Goal: Register for event/course

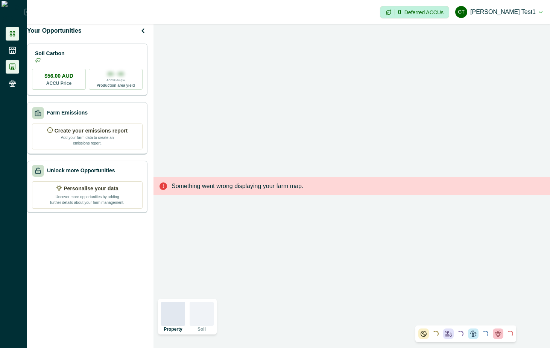
click at [11, 71] on li at bounding box center [13, 67] width 14 height 14
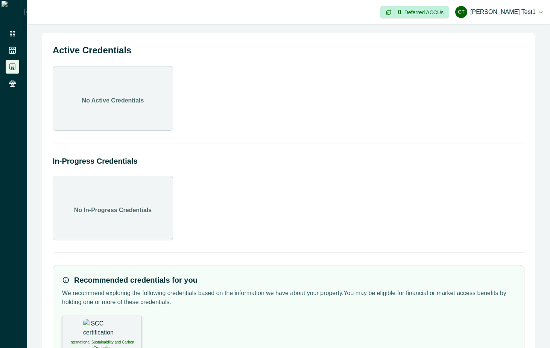
click at [94, 322] on img at bounding box center [102, 329] width 38 height 19
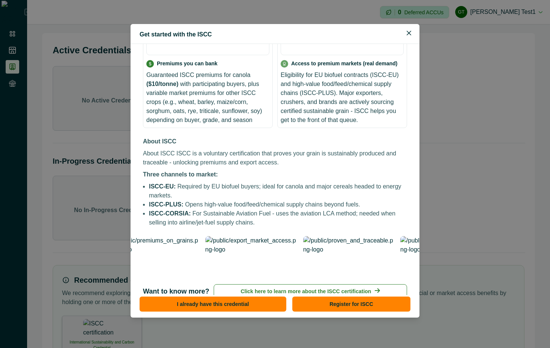
scroll to position [90, 0]
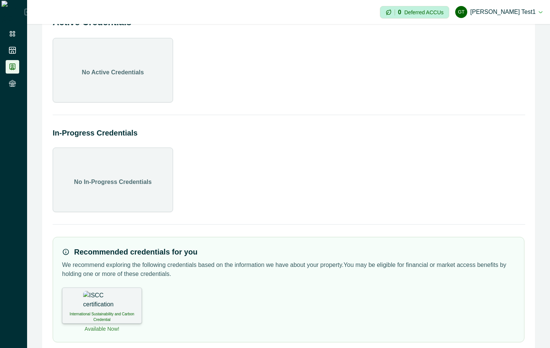
scroll to position [42, 0]
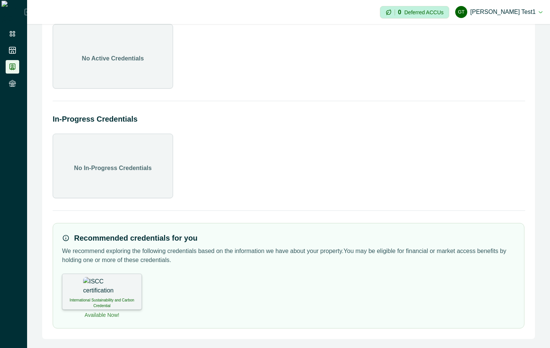
click at [93, 292] on img at bounding box center [102, 286] width 38 height 19
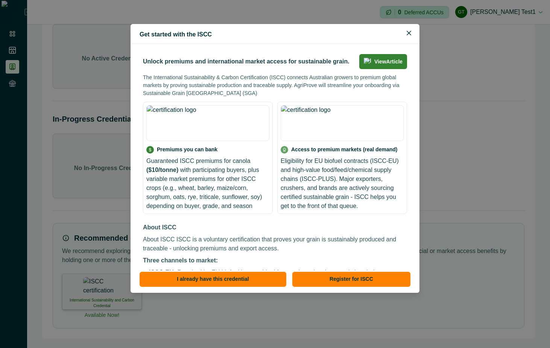
scroll to position [0, 0]
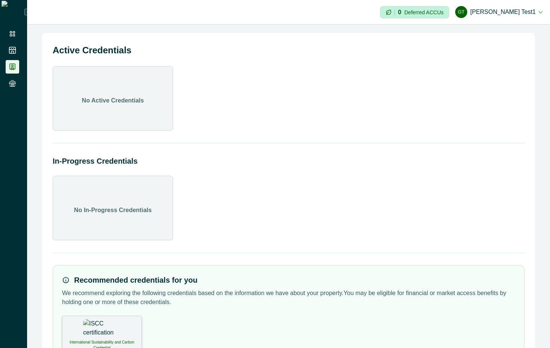
click at [129, 333] on div "International Sustainability and Carbon Credential" at bounding box center [102, 334] width 80 height 36
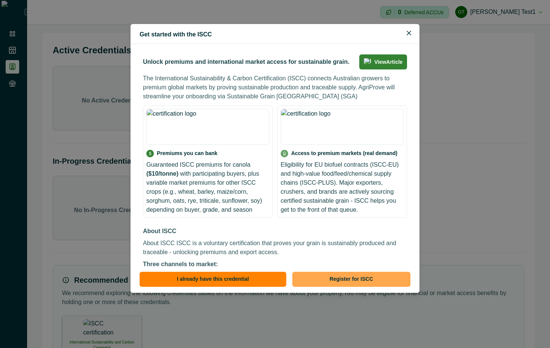
click at [362, 280] on button "Register for ISCC" at bounding box center [351, 279] width 118 height 15
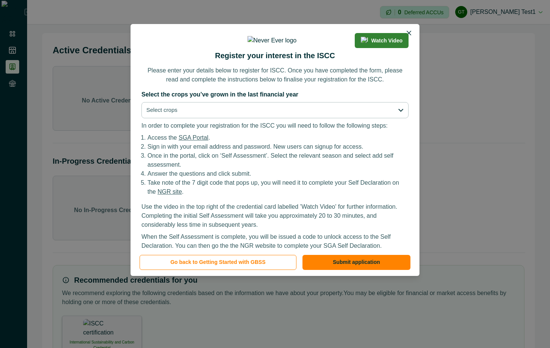
scroll to position [36, 0]
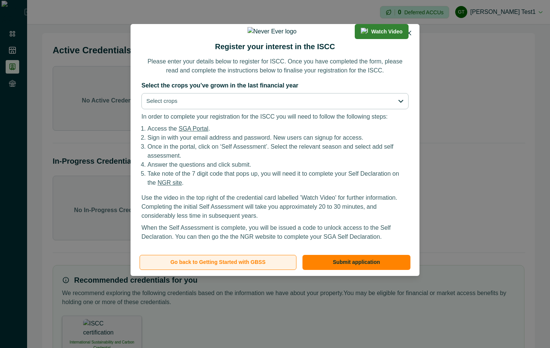
click at [279, 266] on button "Go back to Getting Started with GBSS" at bounding box center [217, 262] width 157 height 15
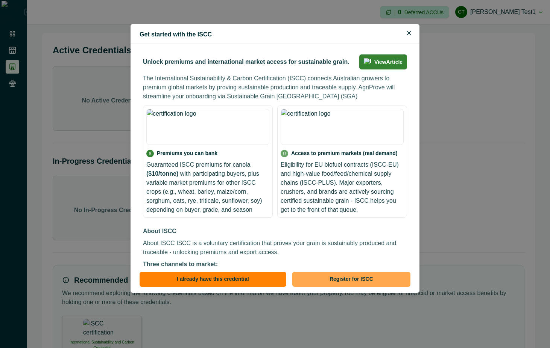
click at [359, 275] on button "Register for ISCC" at bounding box center [351, 279] width 118 height 15
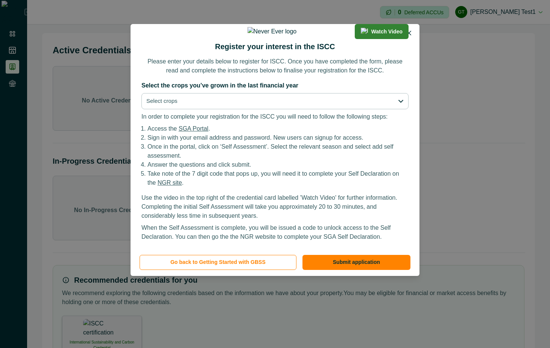
scroll to position [0, 0]
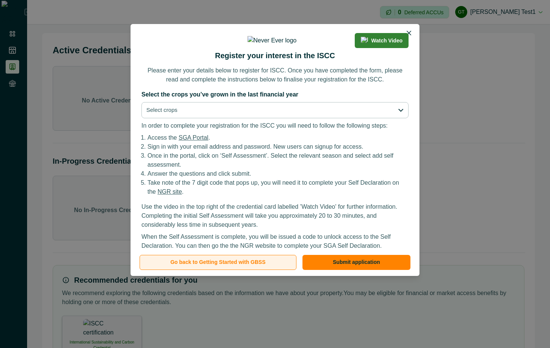
click at [229, 255] on button "Go back to Getting Started with GBSS" at bounding box center [217, 262] width 157 height 15
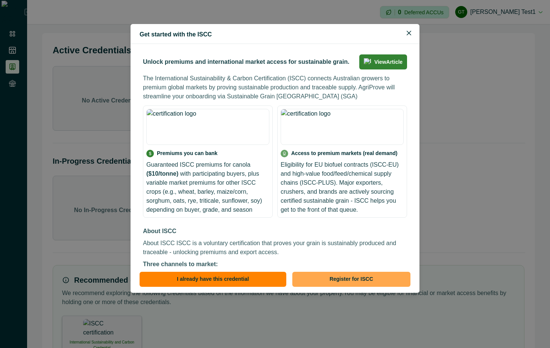
click at [400, 281] on button "Register for ISCC" at bounding box center [351, 279] width 118 height 15
